Goal: Find specific page/section: Find specific page/section

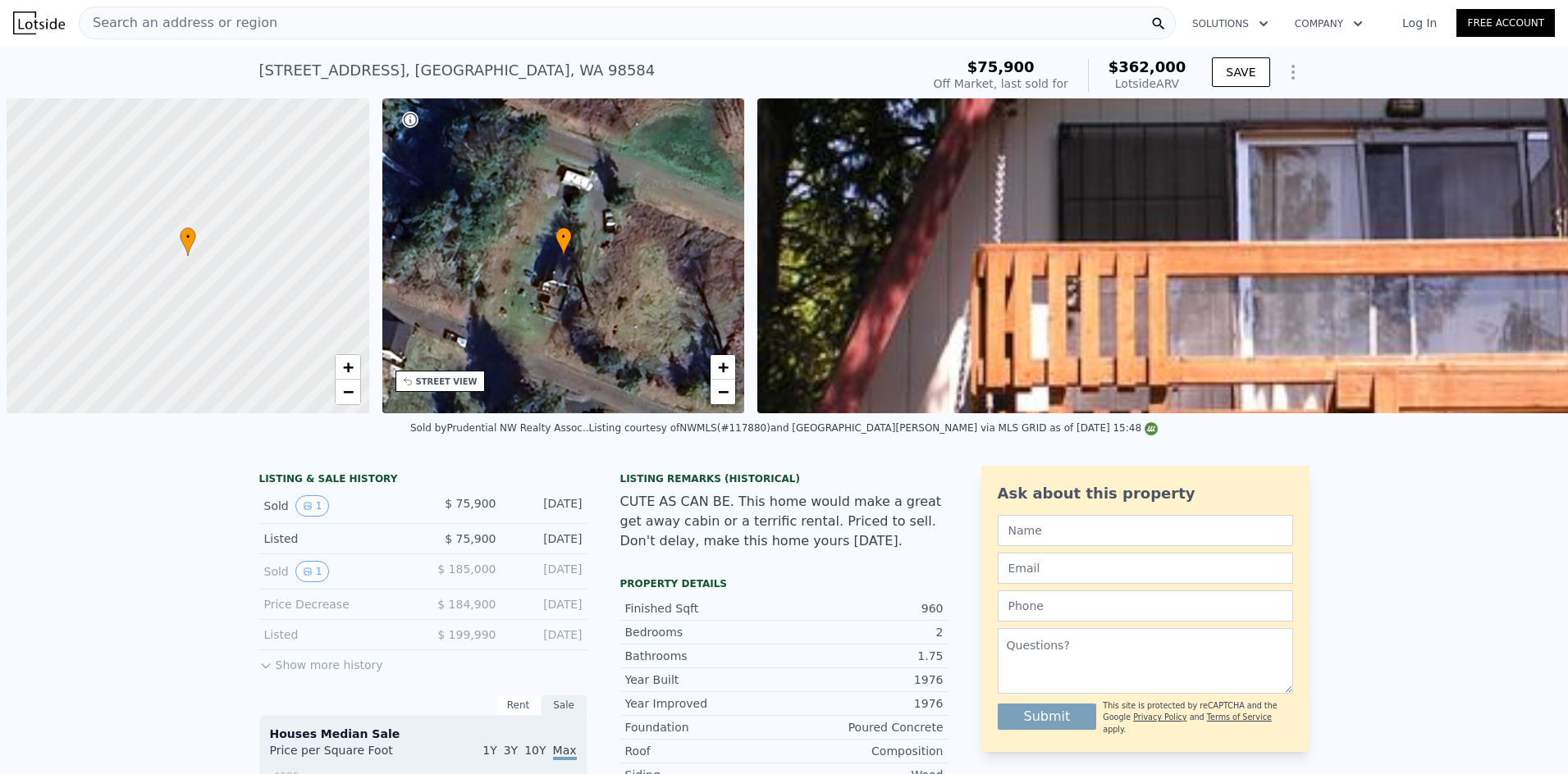
scroll to position [0, 6]
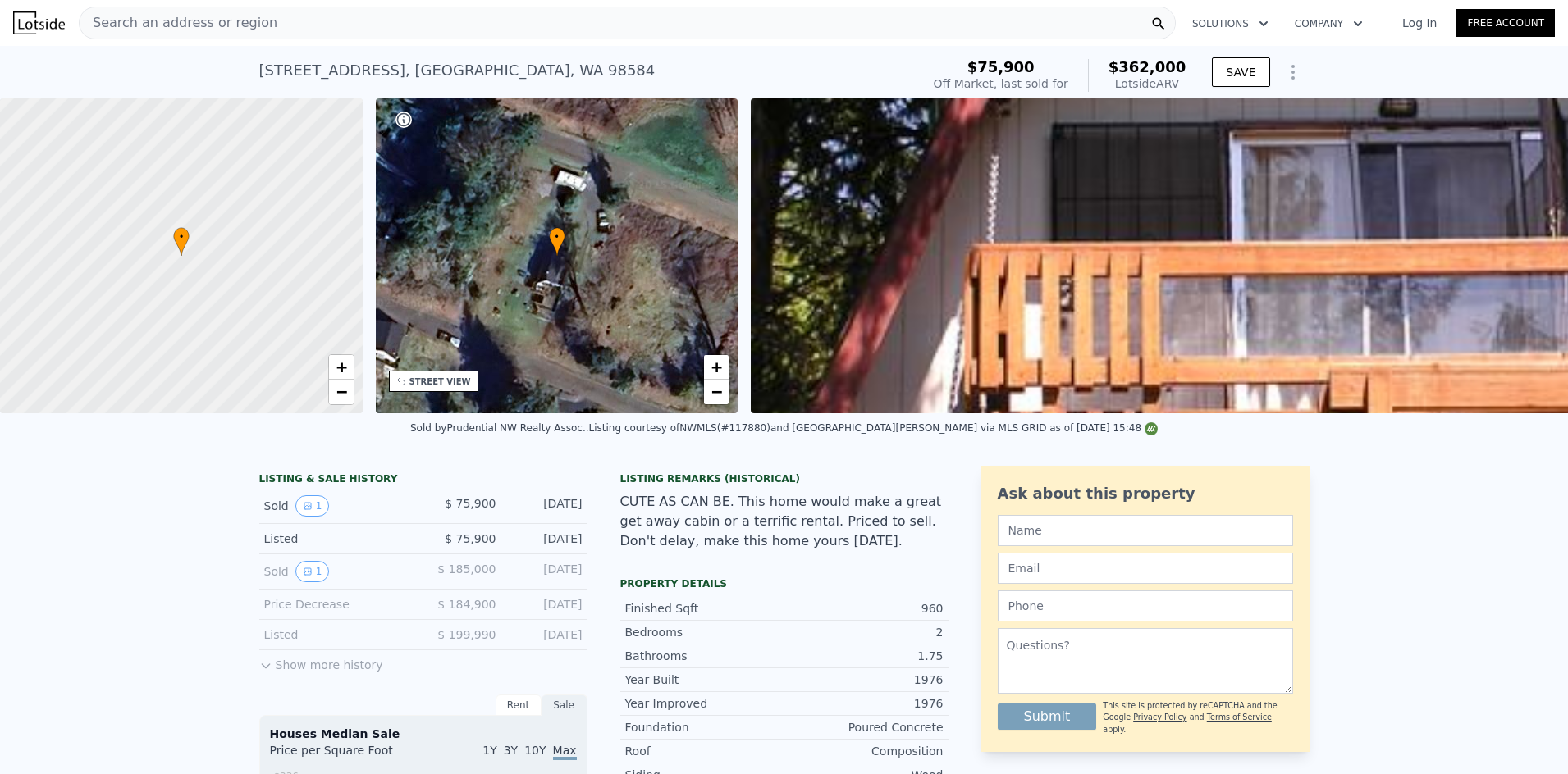
click at [310, 17] on div "Search an address or region" at bounding box center [627, 23] width 1097 height 33
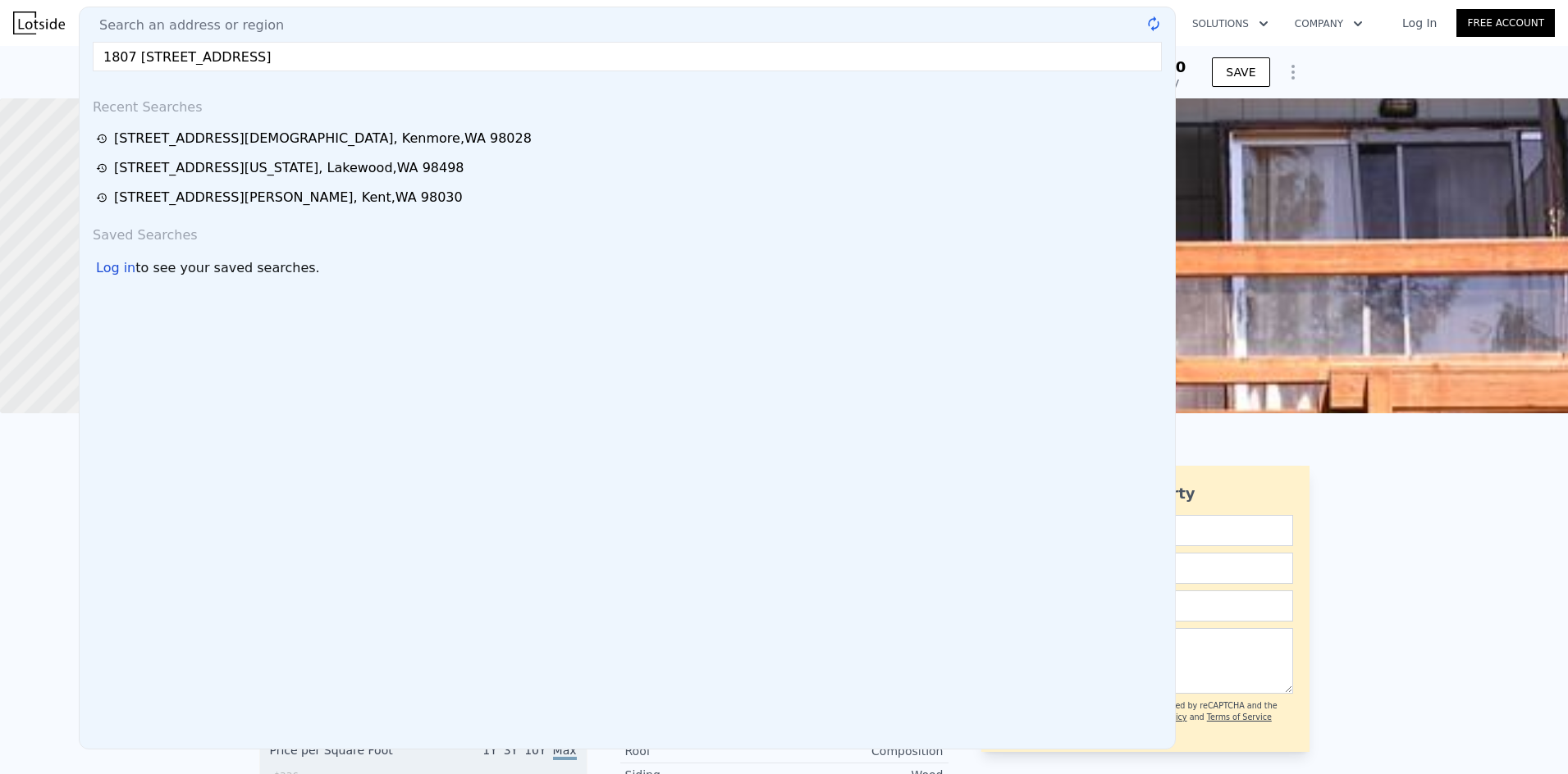
click at [308, 53] on input "1807 [STREET_ADDRESS]" at bounding box center [627, 56] width 1069 height 29
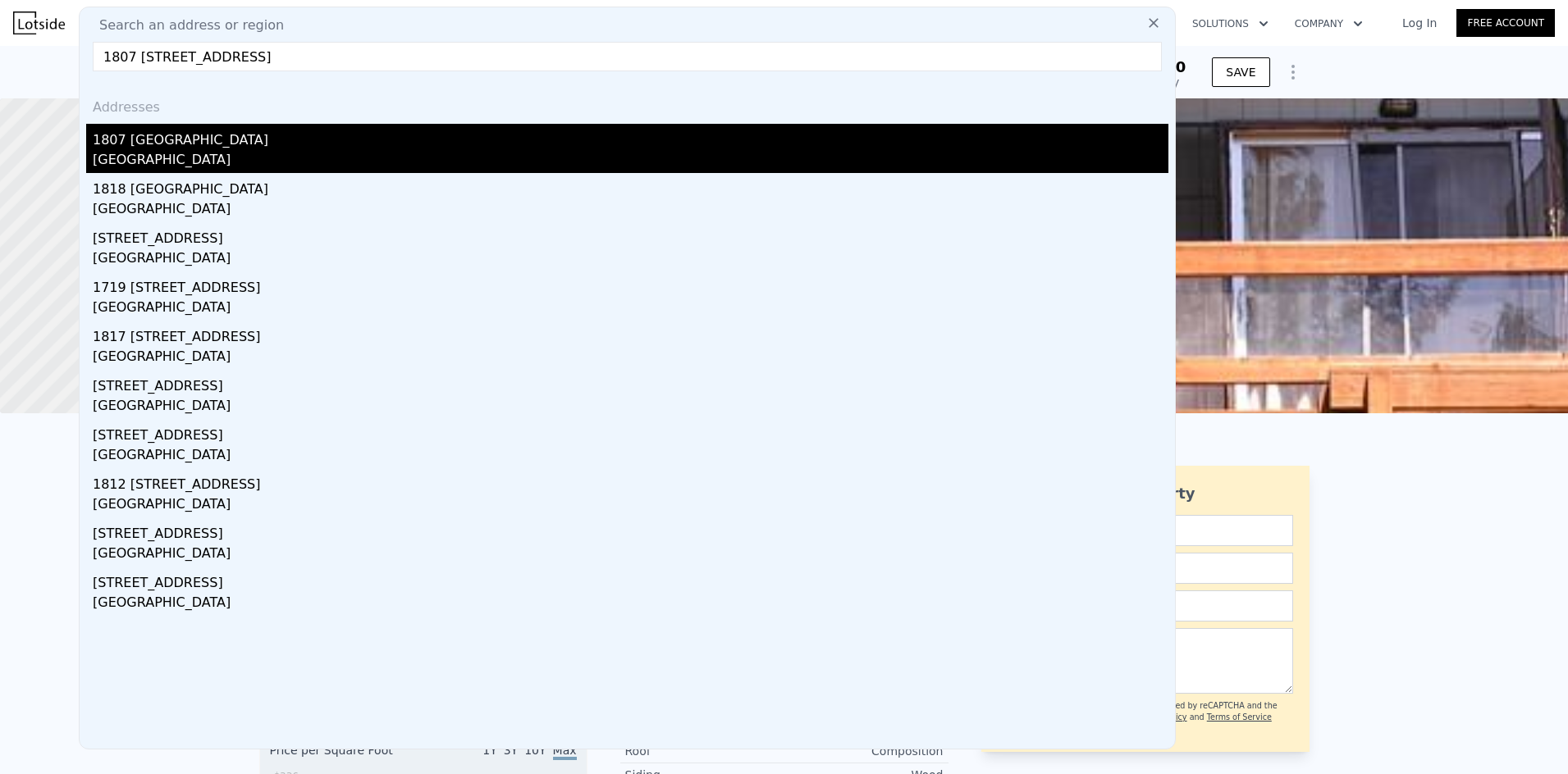
type input "1807 [STREET_ADDRESS]"
click at [197, 153] on div "[GEOGRAPHIC_DATA]" at bounding box center [631, 161] width 1076 height 23
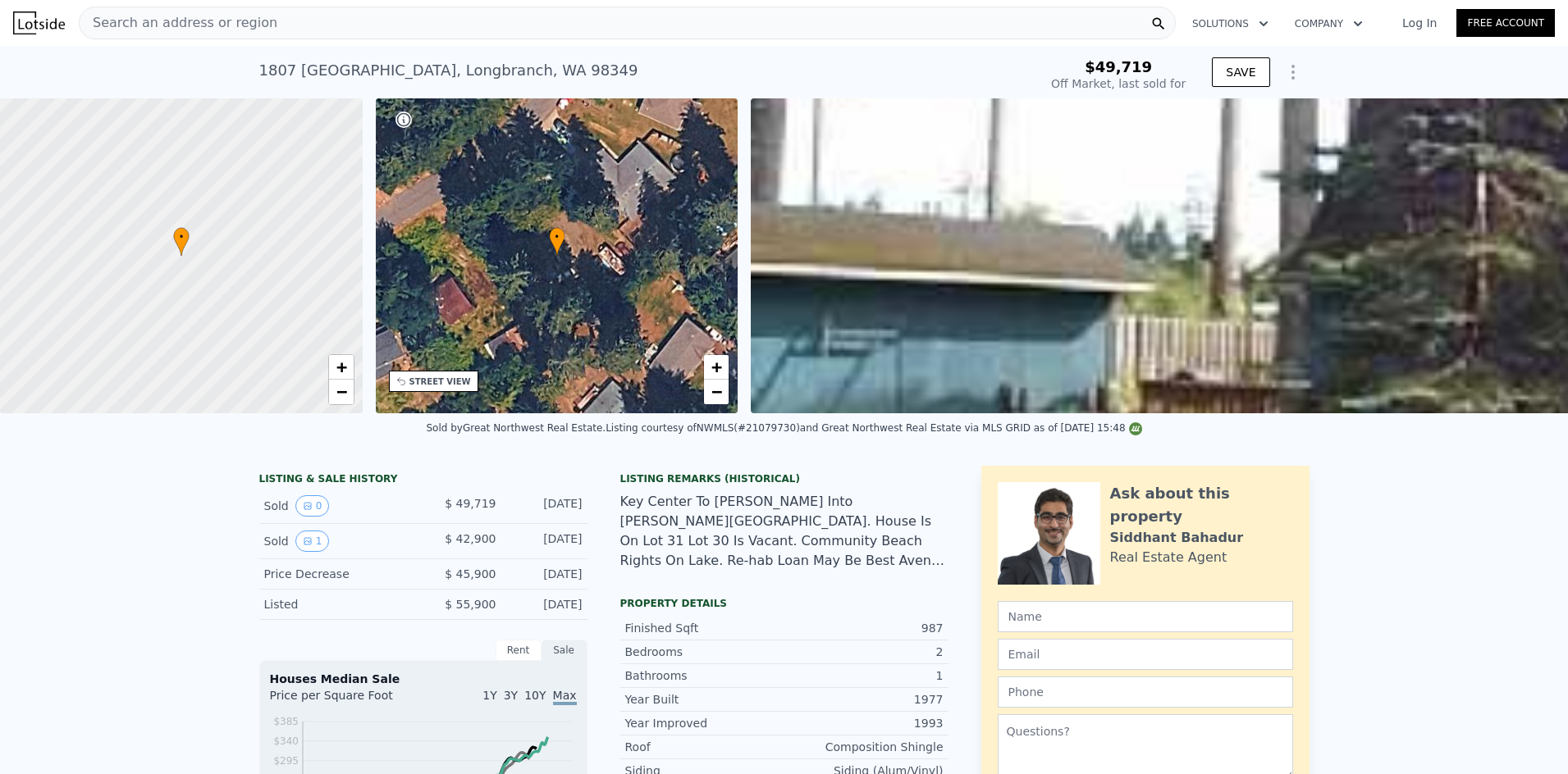
click at [309, 22] on div "Search an address or region" at bounding box center [627, 23] width 1097 height 33
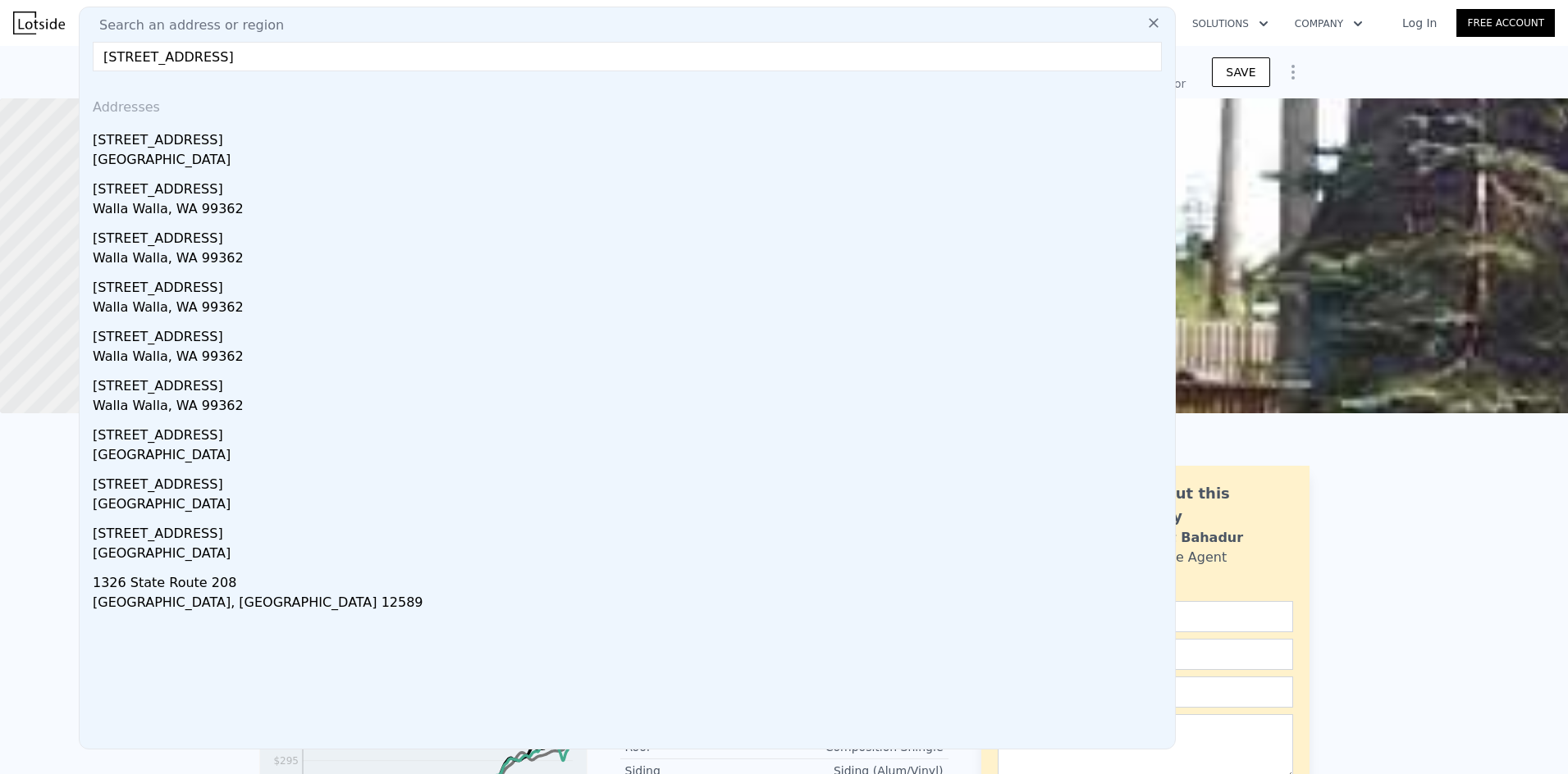
type input "[STREET_ADDRESS]"
click at [259, 136] on div "[STREET_ADDRESS]" at bounding box center [631, 136] width 1076 height 26
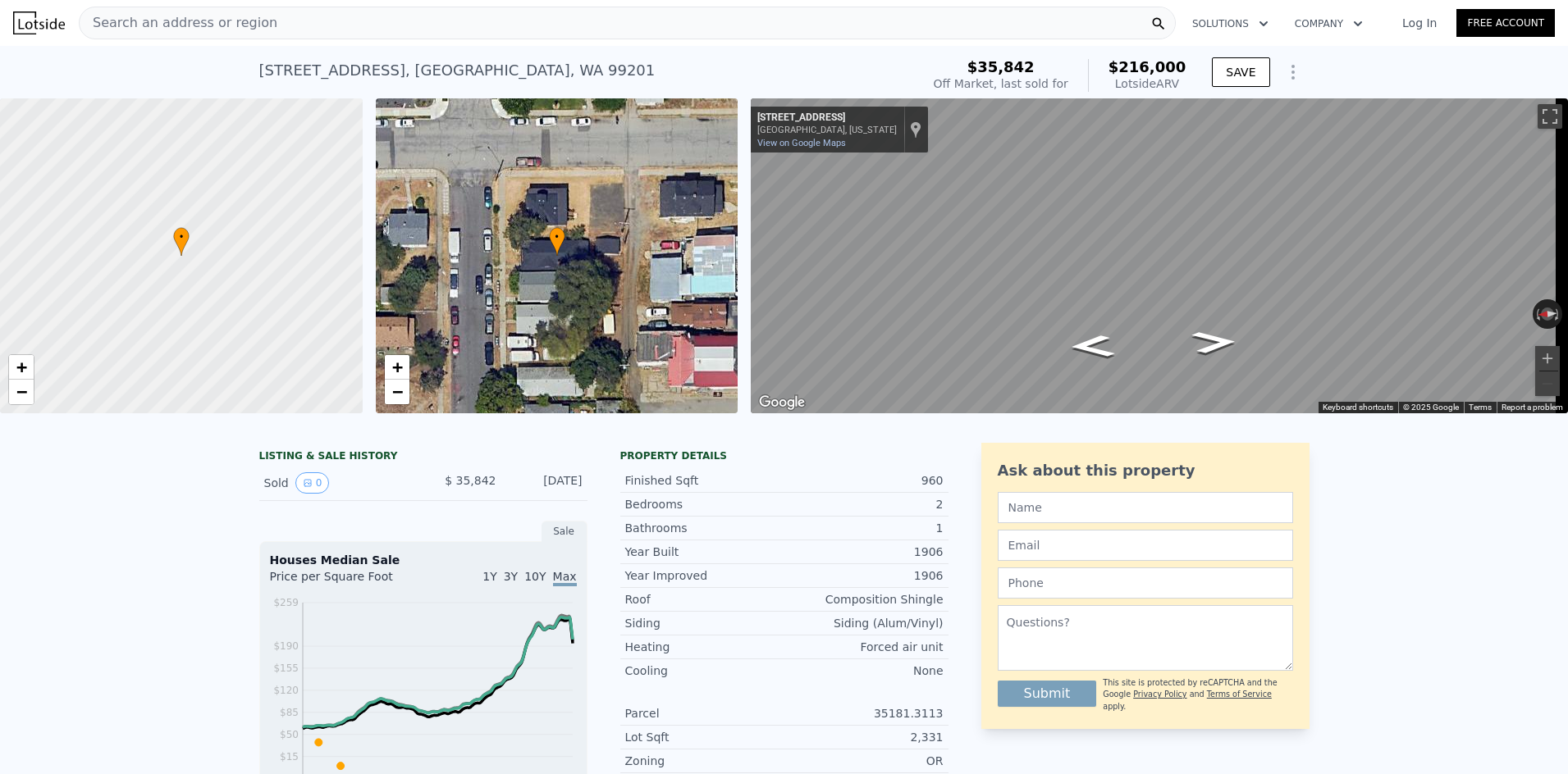
click at [412, 31] on div "Search an address or region" at bounding box center [627, 23] width 1097 height 33
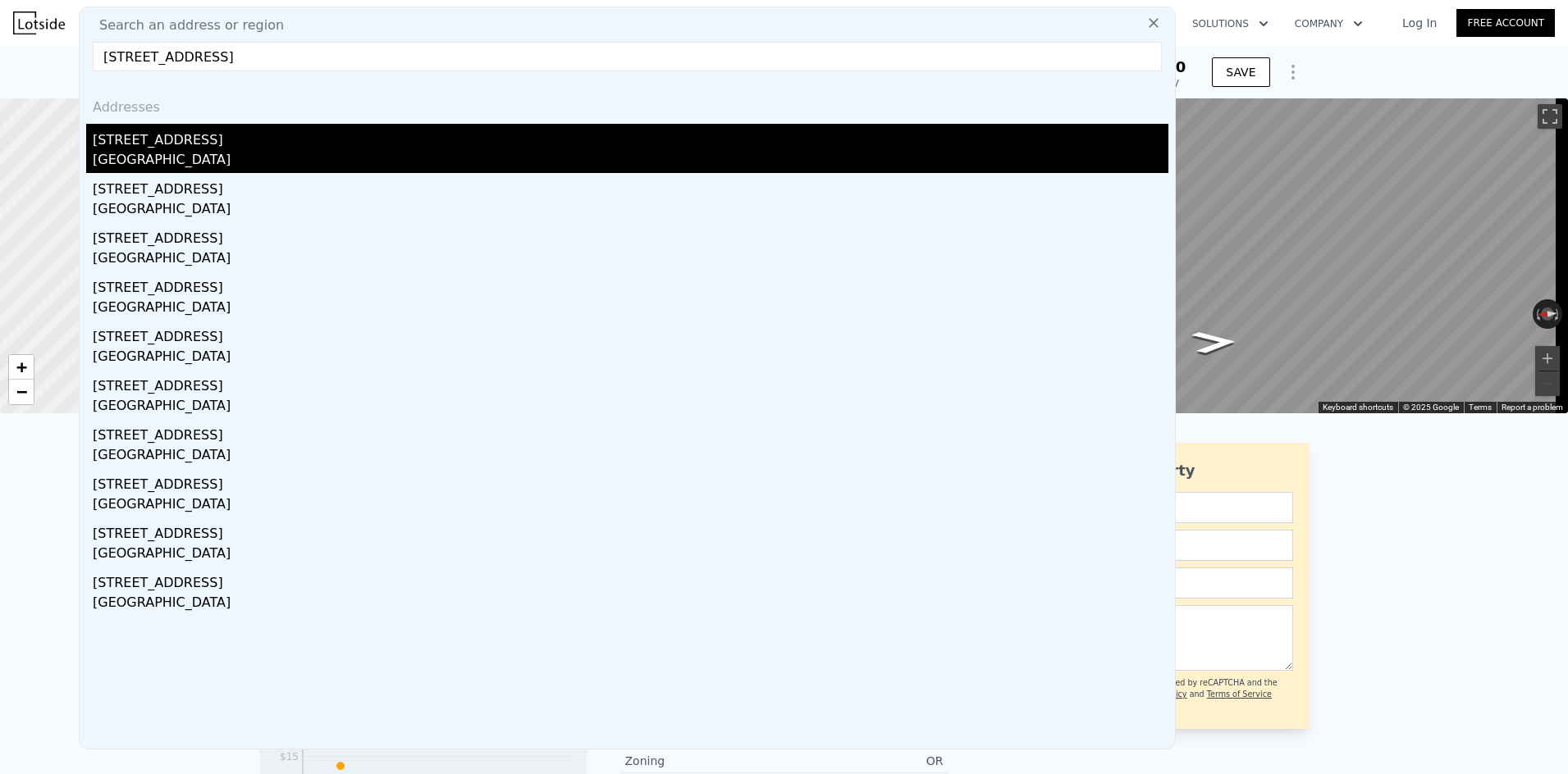
type input "[STREET_ADDRESS]"
click at [171, 155] on div "[GEOGRAPHIC_DATA]" at bounding box center [631, 161] width 1076 height 23
